Goal: Information Seeking & Learning: Understand process/instructions

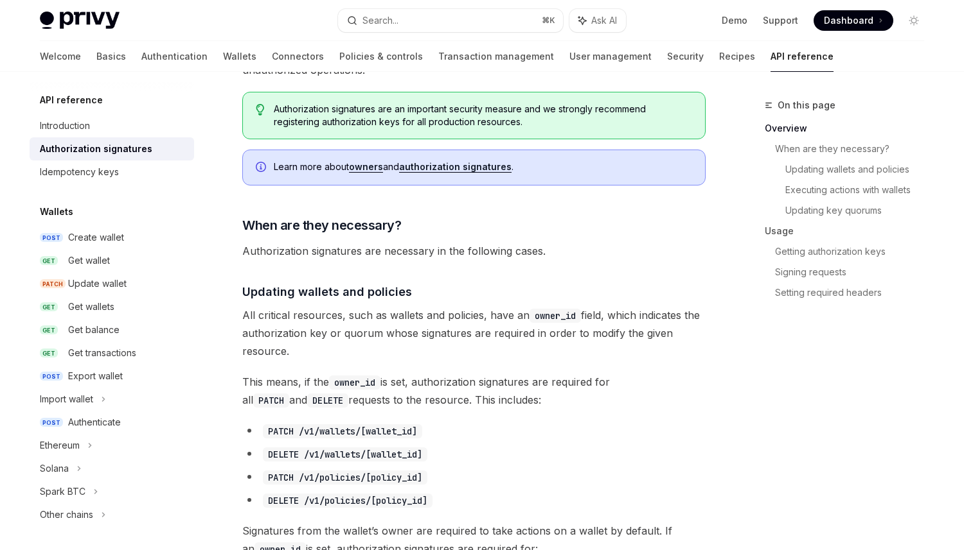
scroll to position [317, 0]
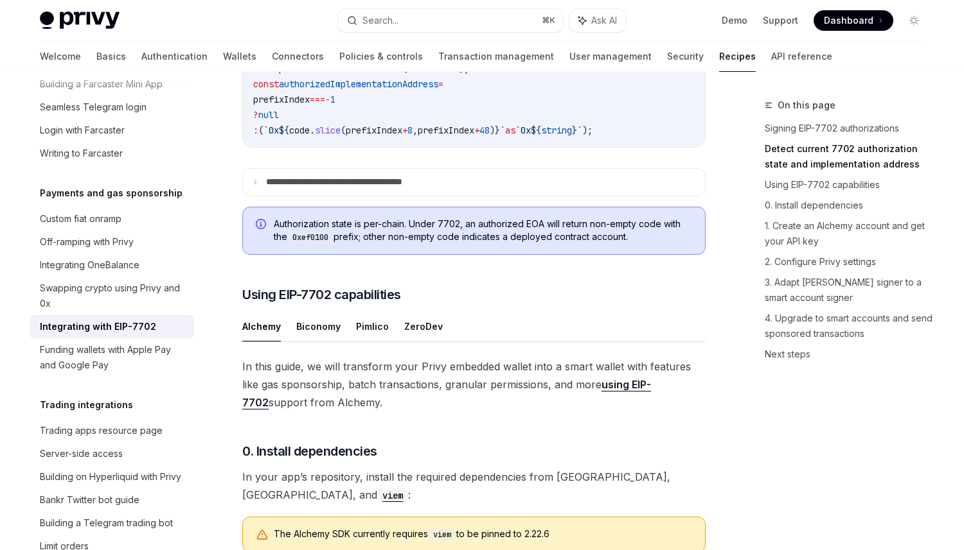
scroll to position [687, 0]
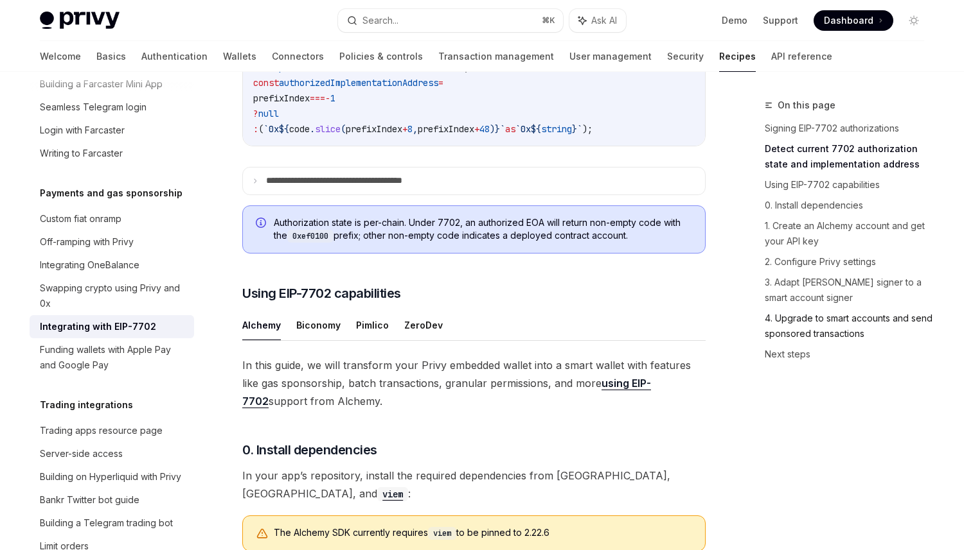
click at [797, 335] on link "4. Upgrade to smart accounts and send sponsored transactions" at bounding box center [849, 326] width 170 height 36
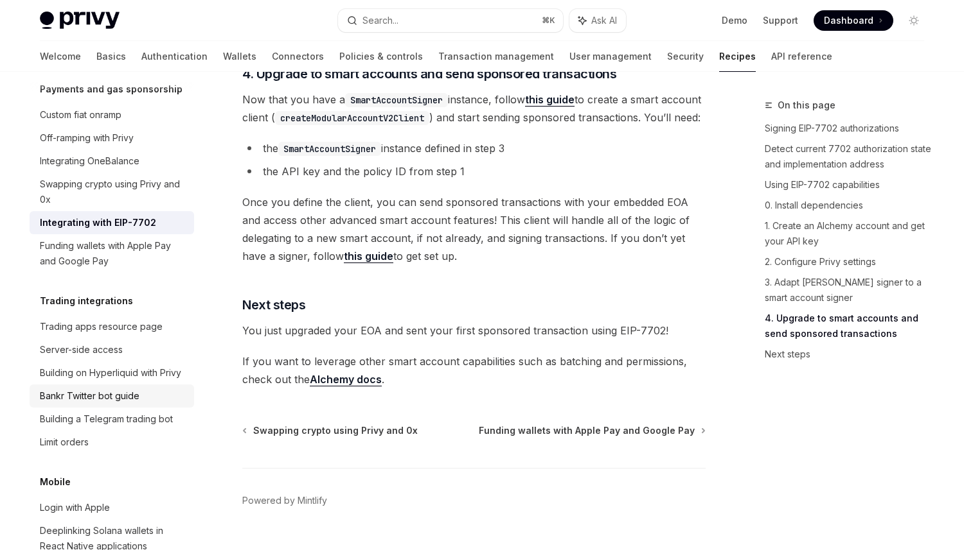
scroll to position [1152, 0]
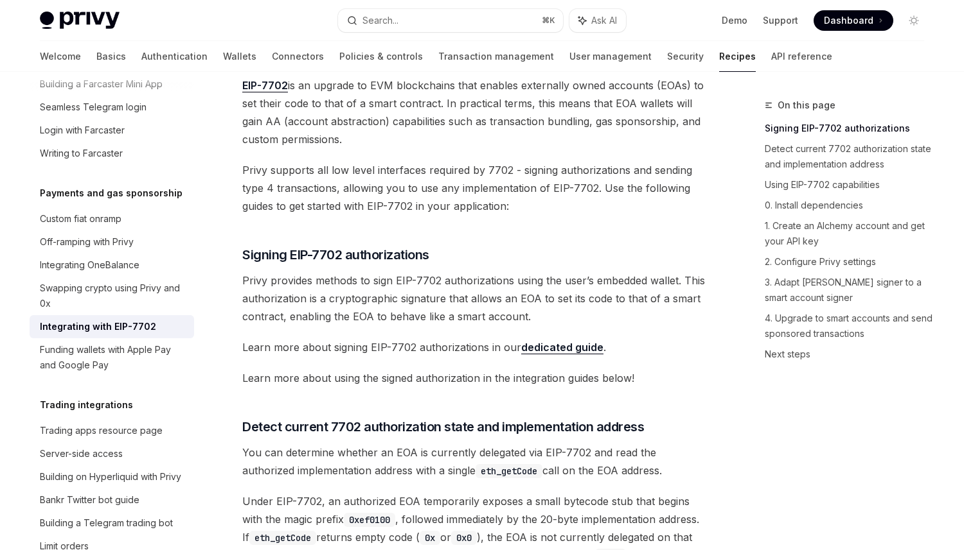
scroll to position [61, 0]
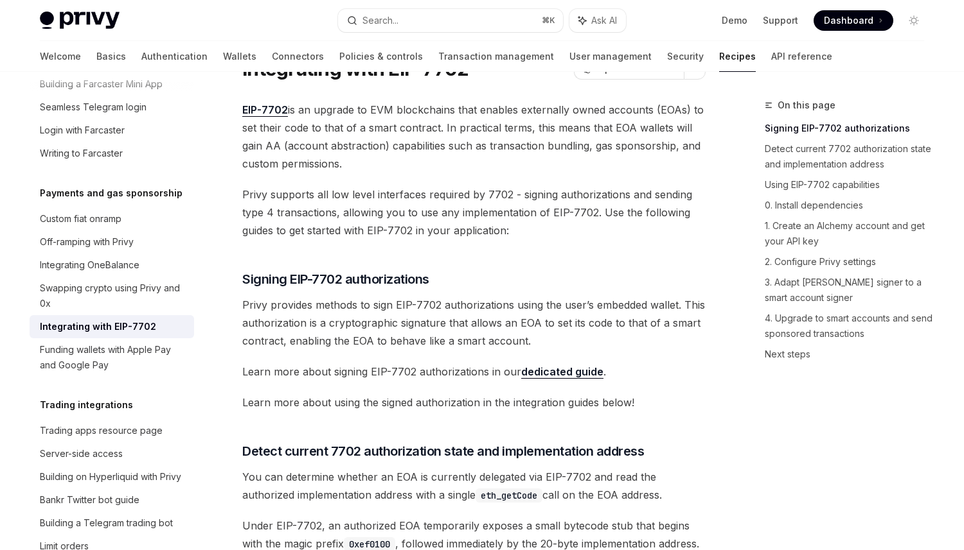
click at [568, 374] on link "dedicated guide" at bounding box center [562, 371] width 82 height 13
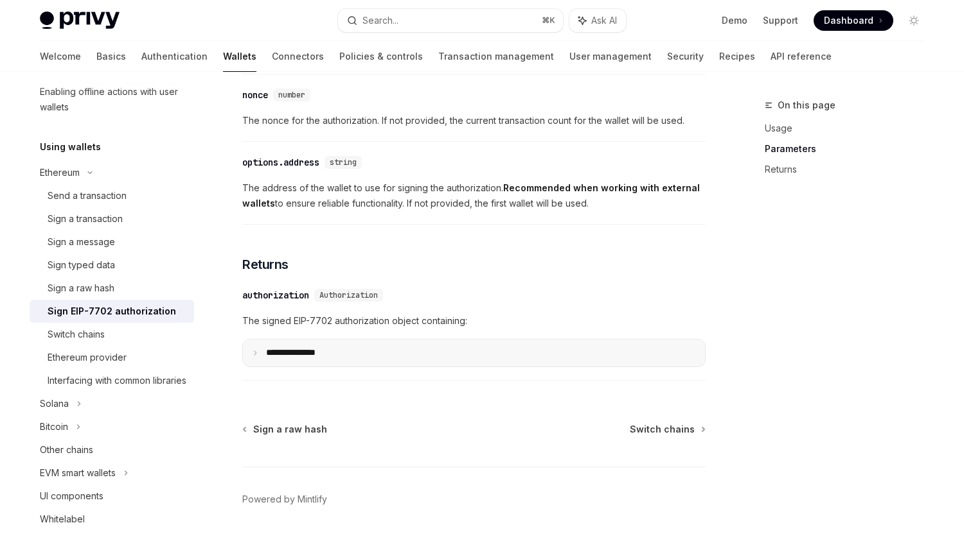
scroll to position [1156, 0]
click at [479, 367] on summary "**********" at bounding box center [474, 353] width 462 height 27
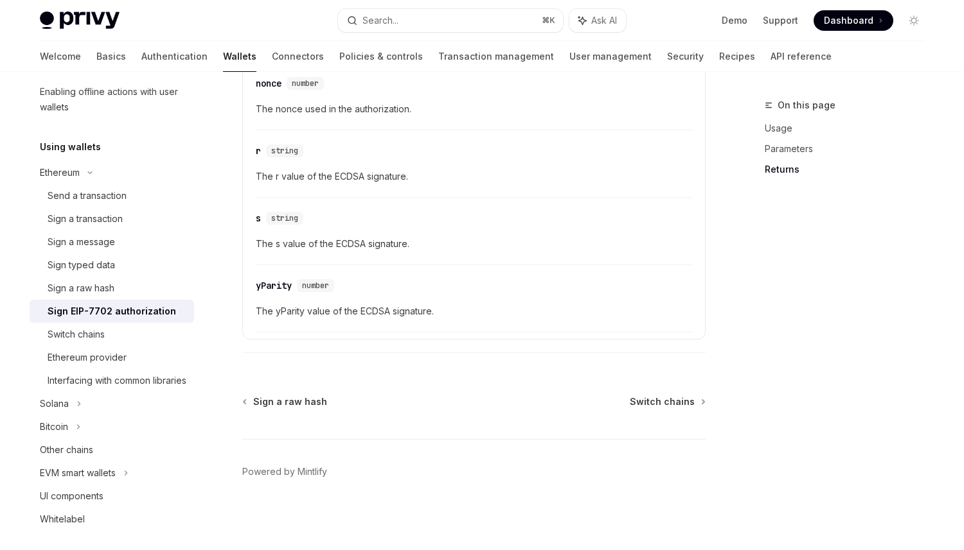
scroll to position [1600, 0]
click at [80, 195] on div "Send a transaction" at bounding box center [87, 195] width 79 height 15
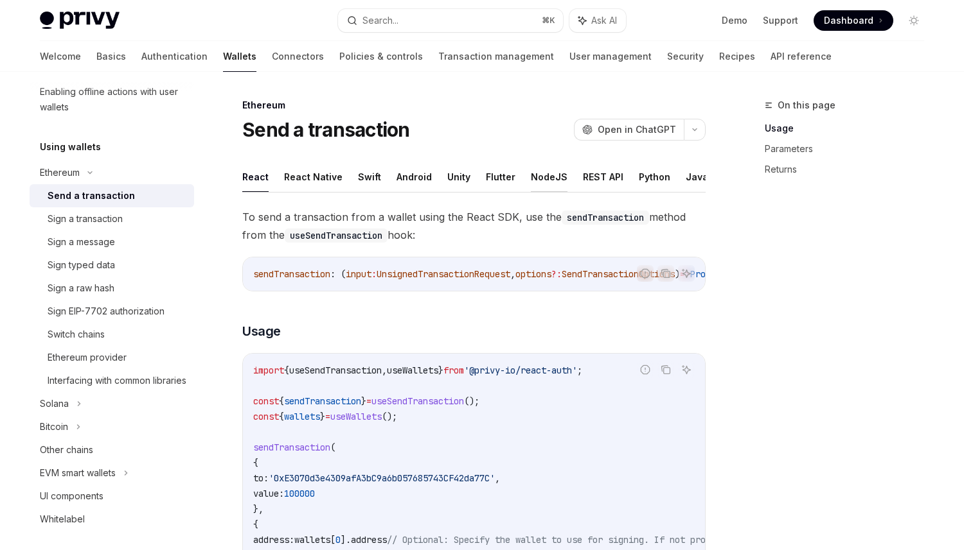
click at [531, 179] on button "NodeJS" at bounding box center [549, 177] width 37 height 30
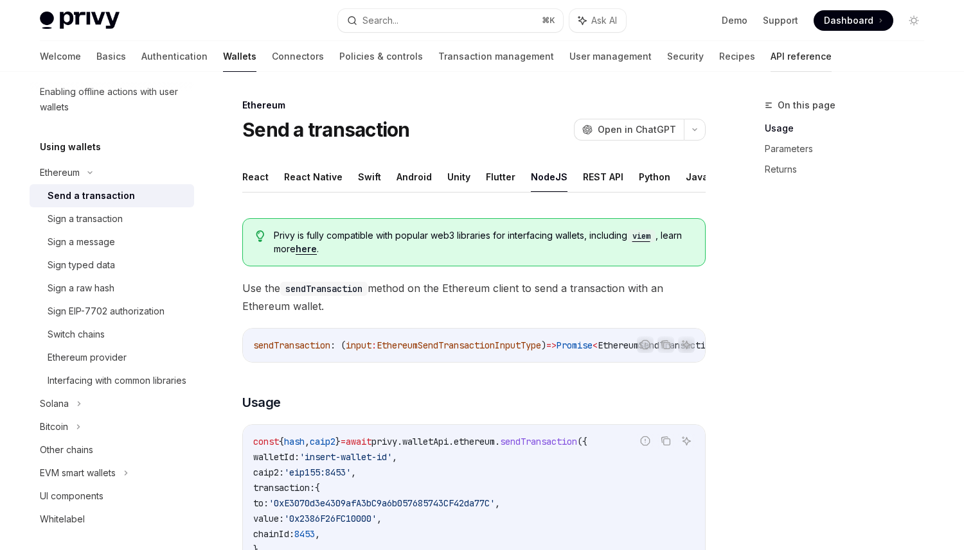
click at [770, 53] on link "API reference" at bounding box center [800, 56] width 61 height 31
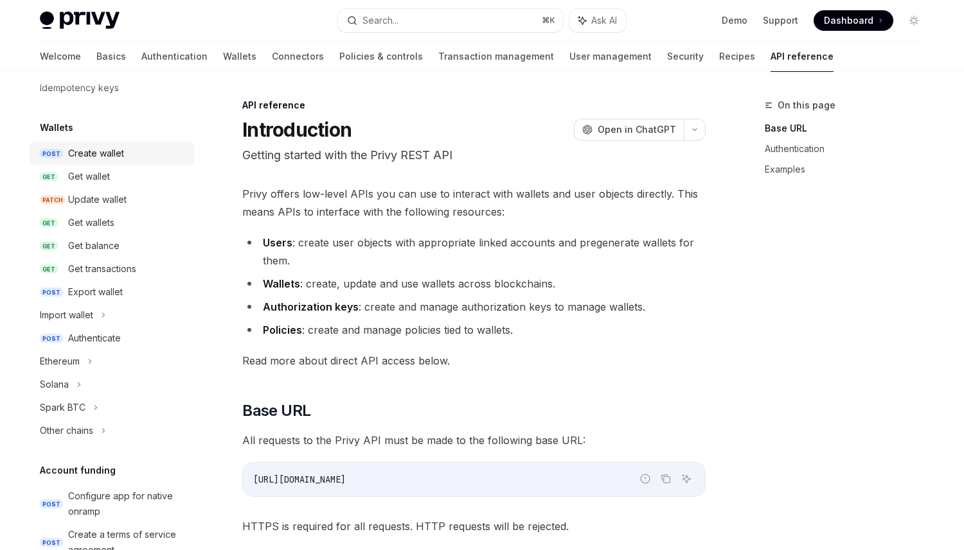
scroll to position [161, 0]
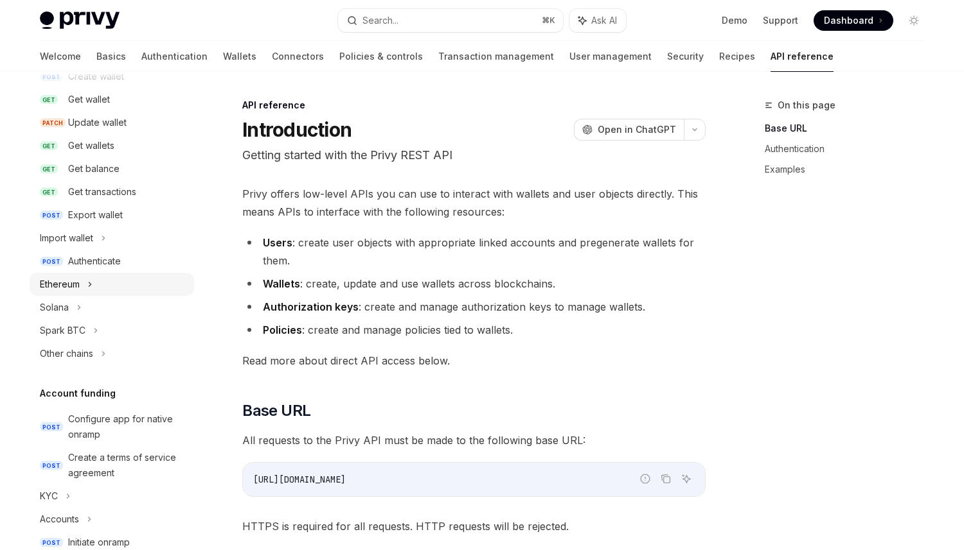
click at [72, 285] on div "Ethereum" at bounding box center [60, 284] width 40 height 15
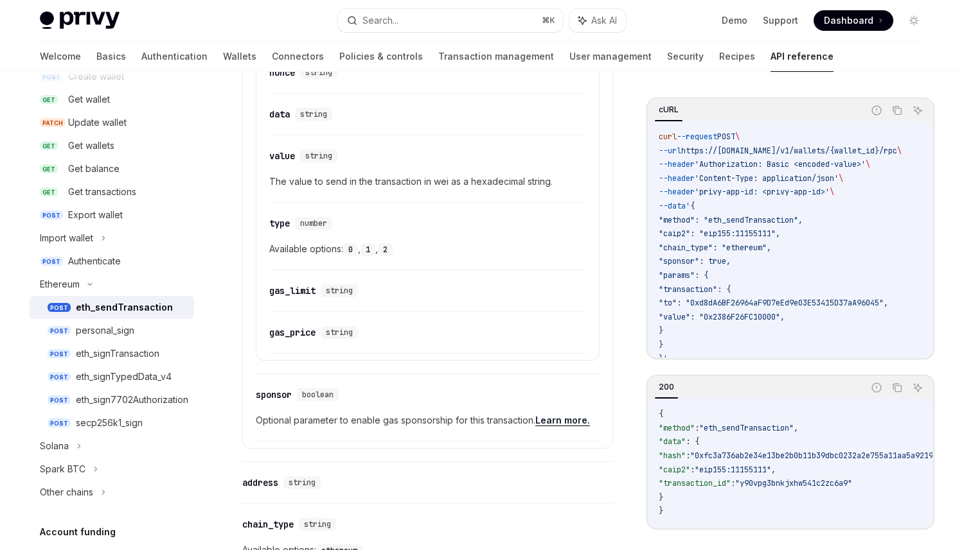
scroll to position [992, 0]
click at [552, 420] on link "Learn more." at bounding box center [562, 420] width 55 height 12
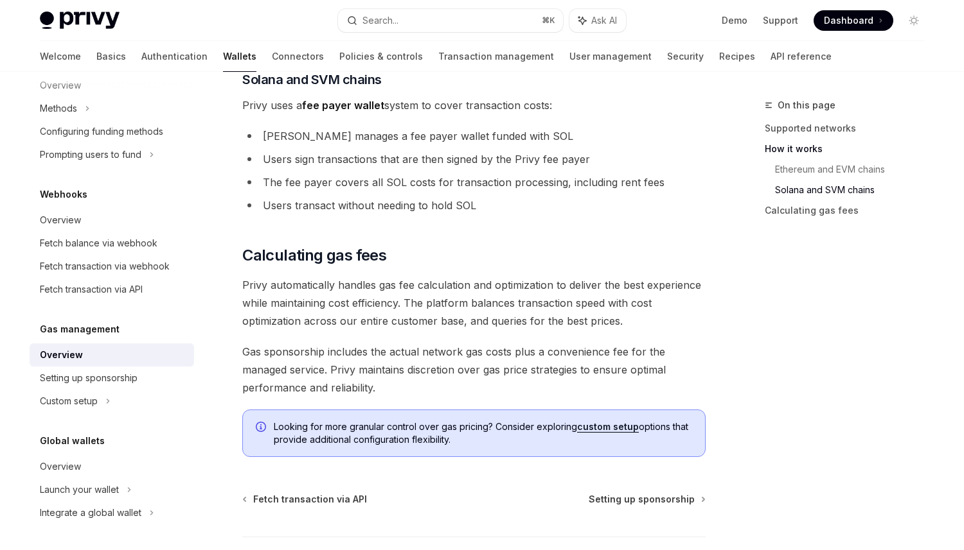
scroll to position [886, 0]
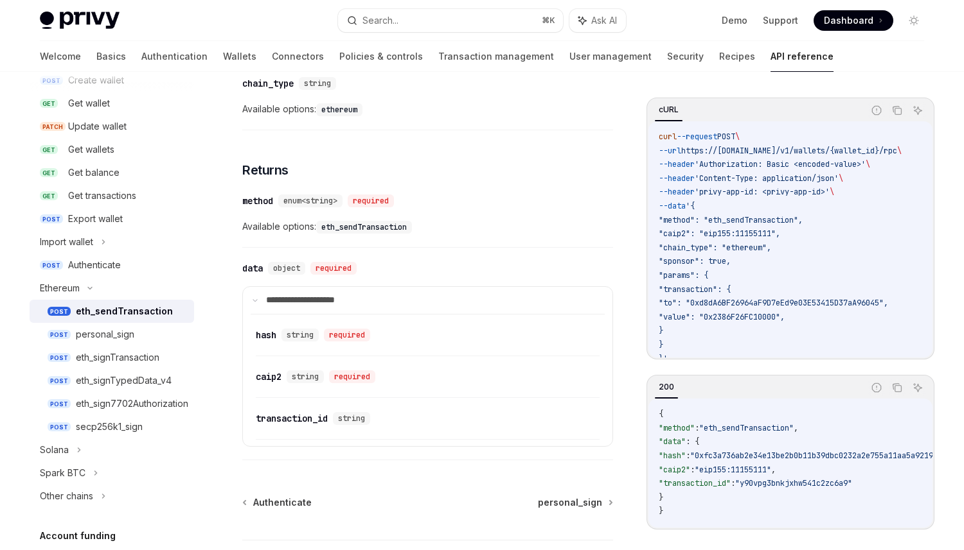
scroll to position [1432, 0]
click at [143, 350] on div "eth_signTransaction" at bounding box center [118, 357] width 84 height 15
type textarea "*"
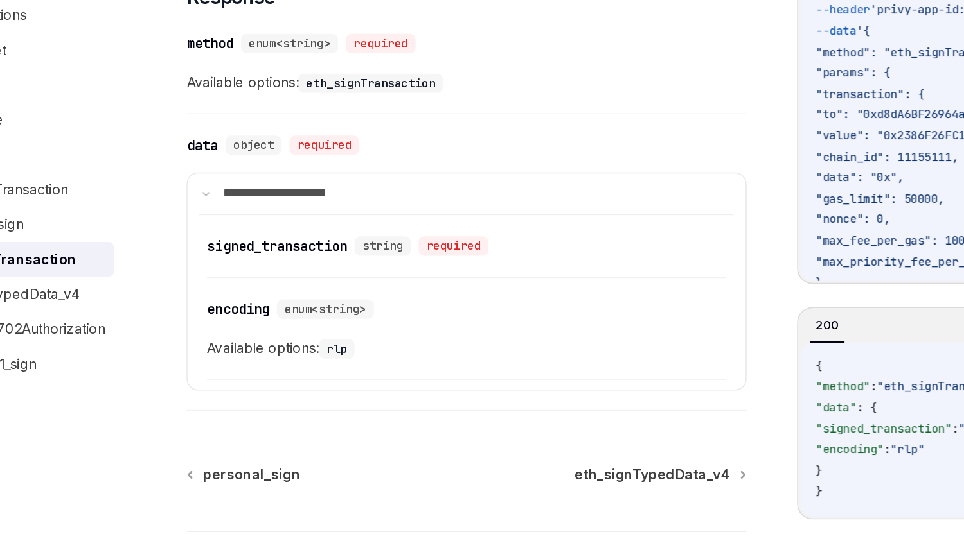
scroll to position [1193, 0]
